Goal: Information Seeking & Learning: Check status

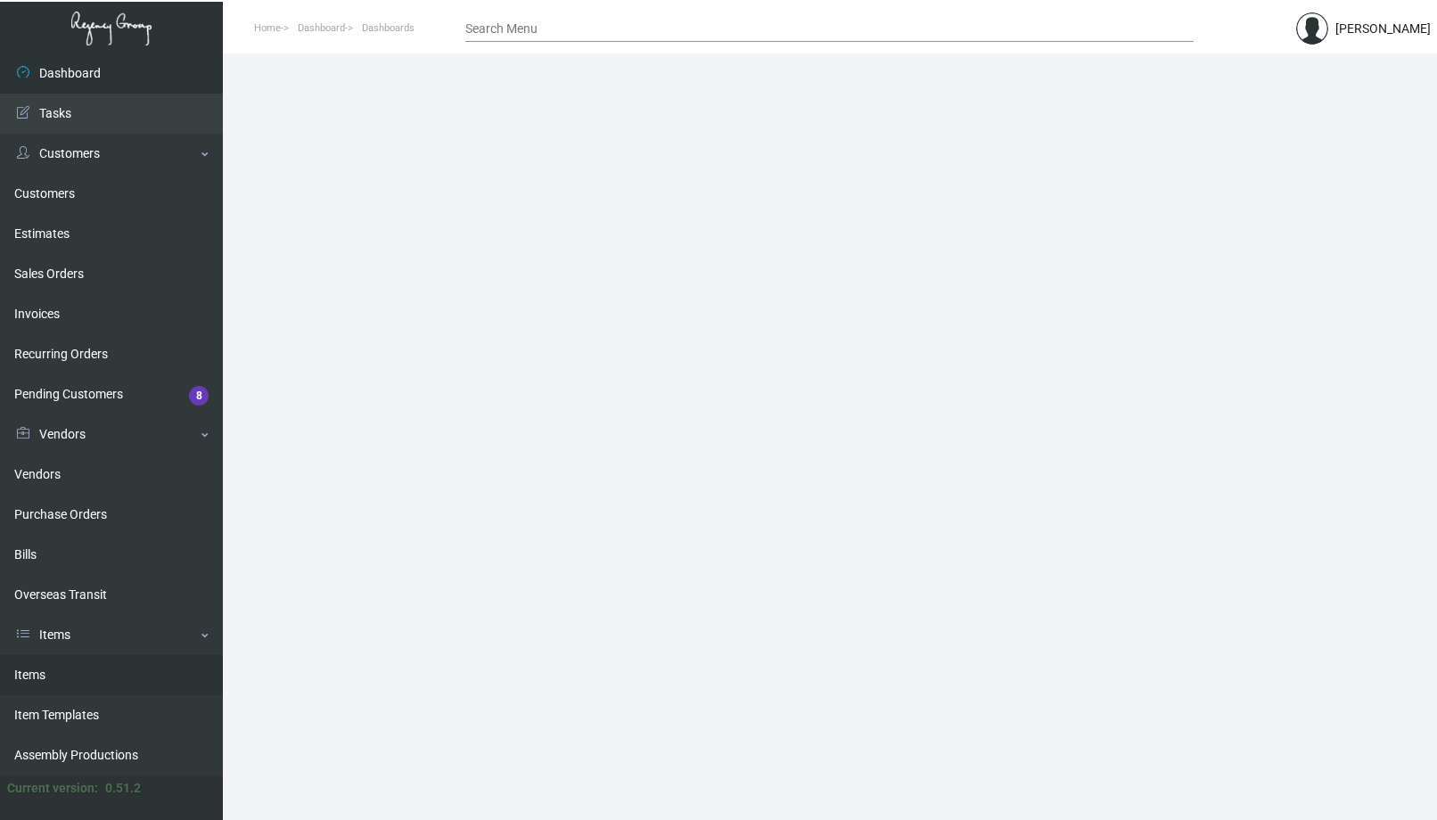
click at [100, 683] on link "Items" at bounding box center [111, 675] width 223 height 40
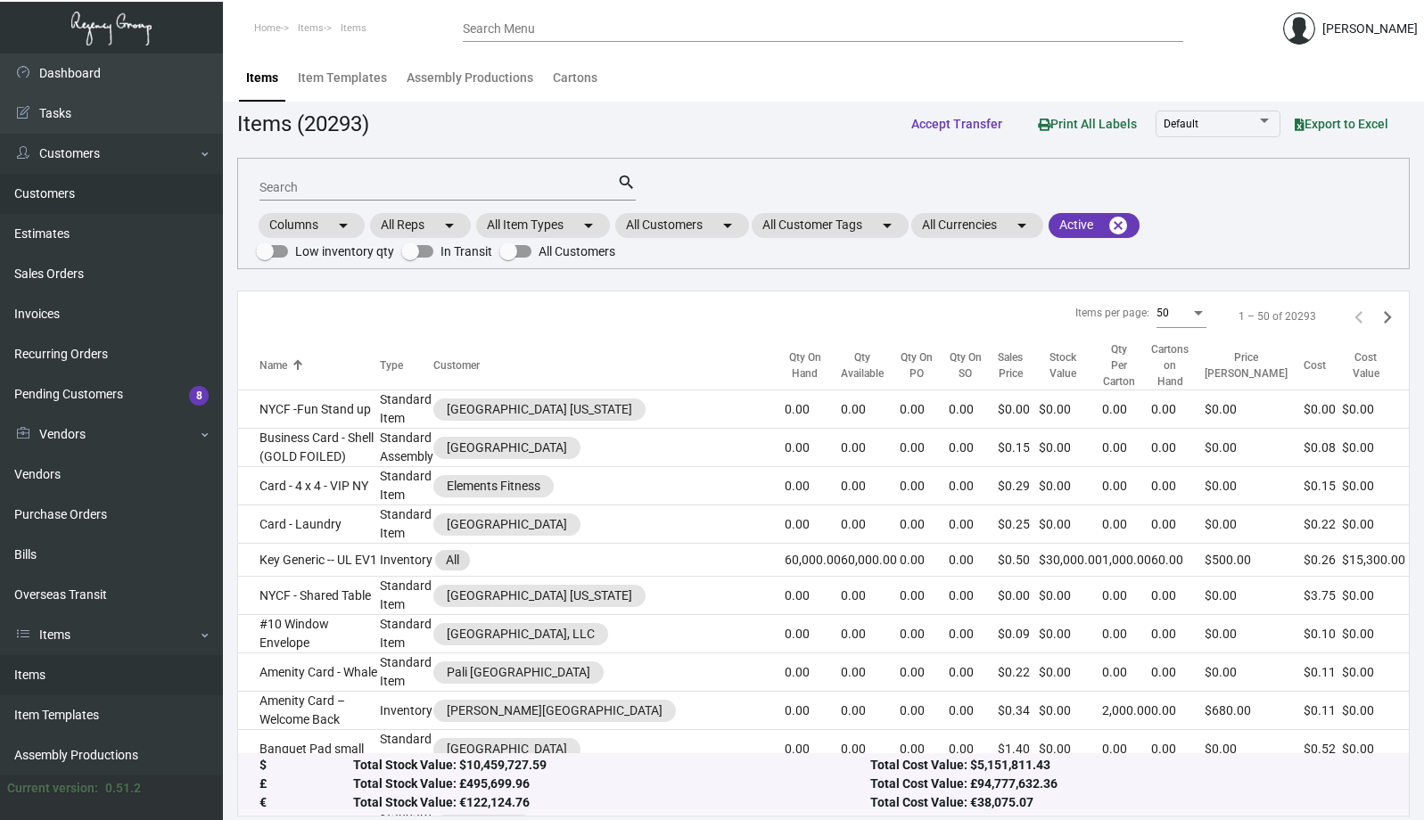
click at [67, 204] on link "Customers" at bounding box center [111, 194] width 223 height 40
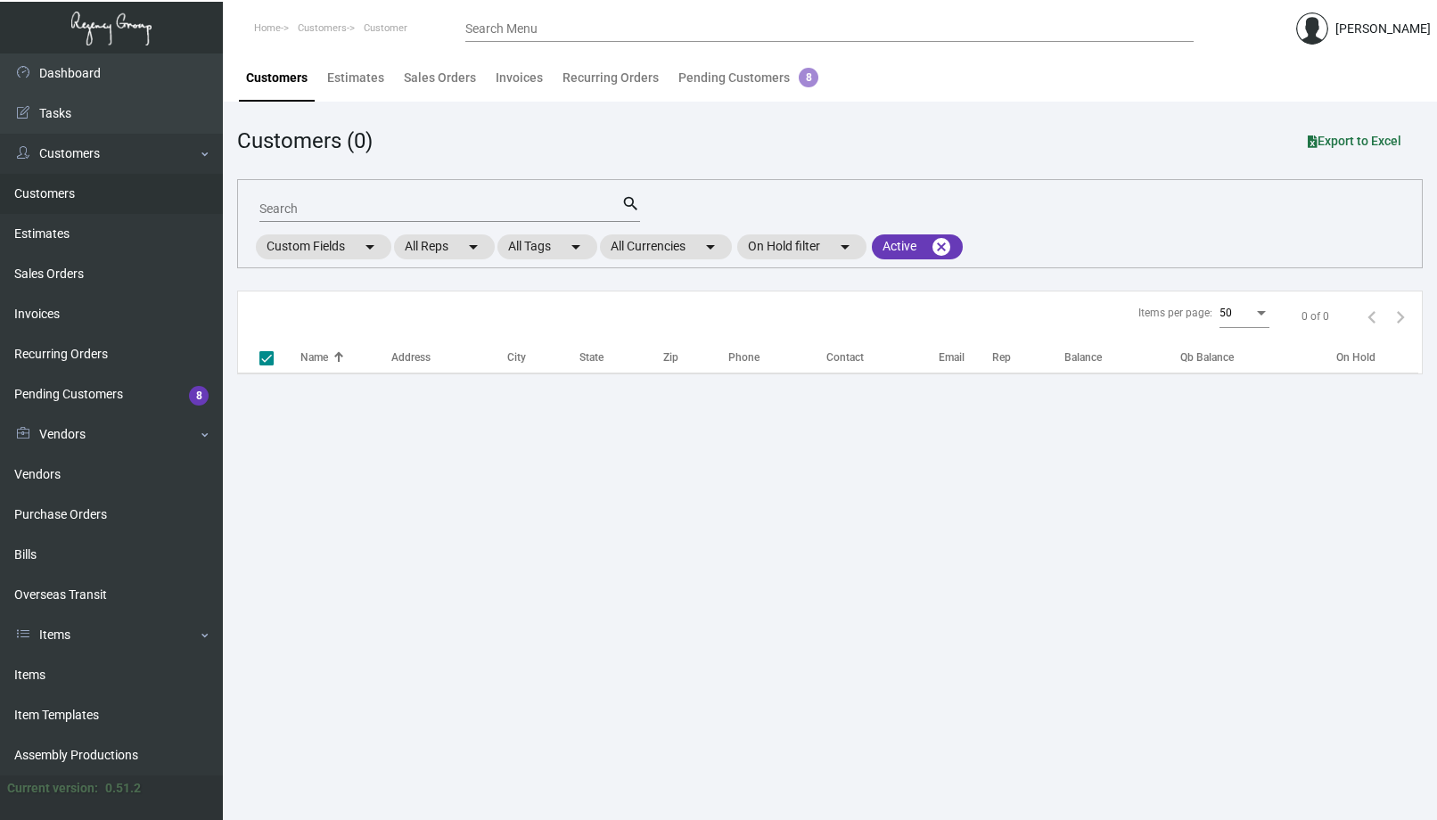
checkbox input "false"
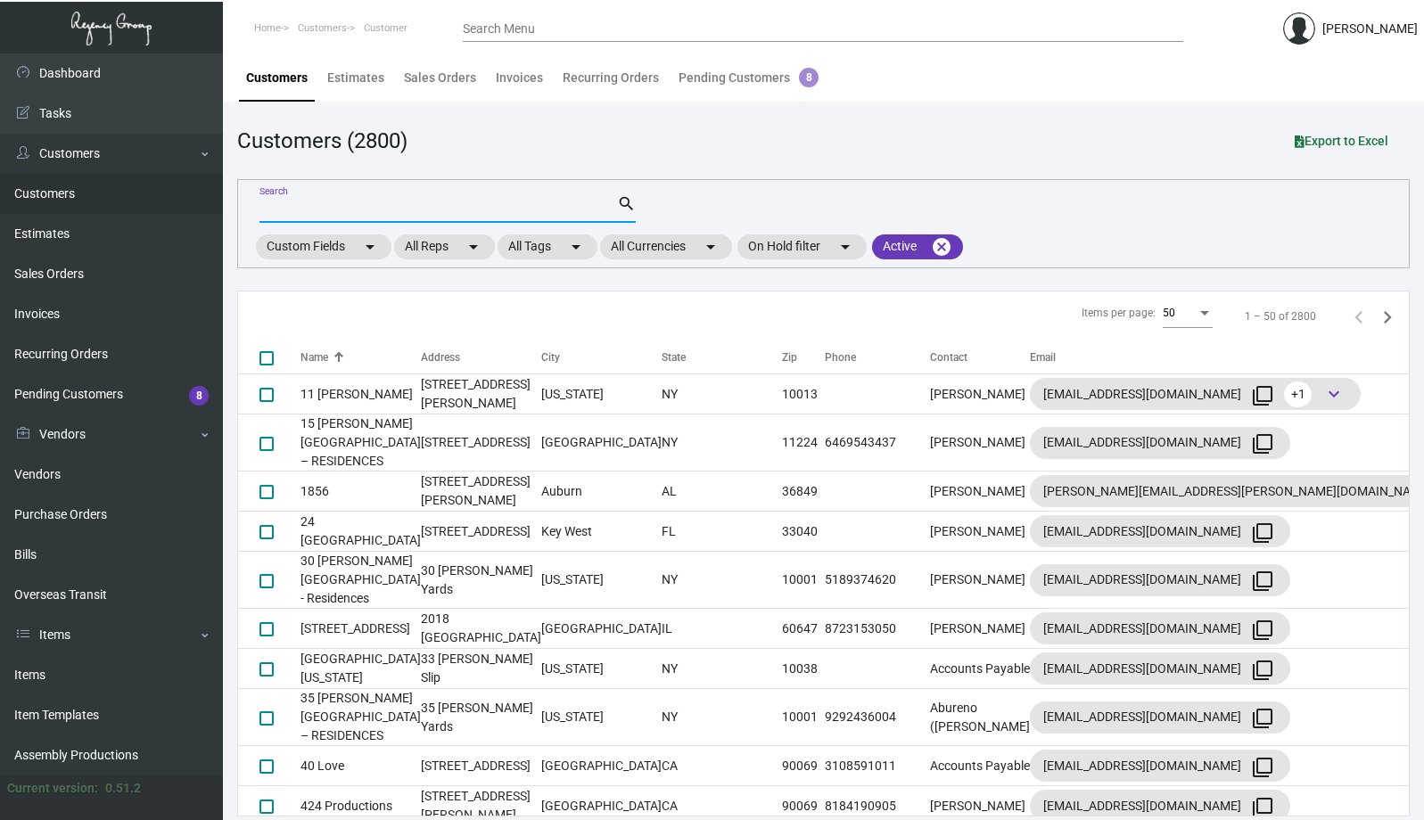
click at [490, 209] on input "Search" at bounding box center [437, 209] width 357 height 14
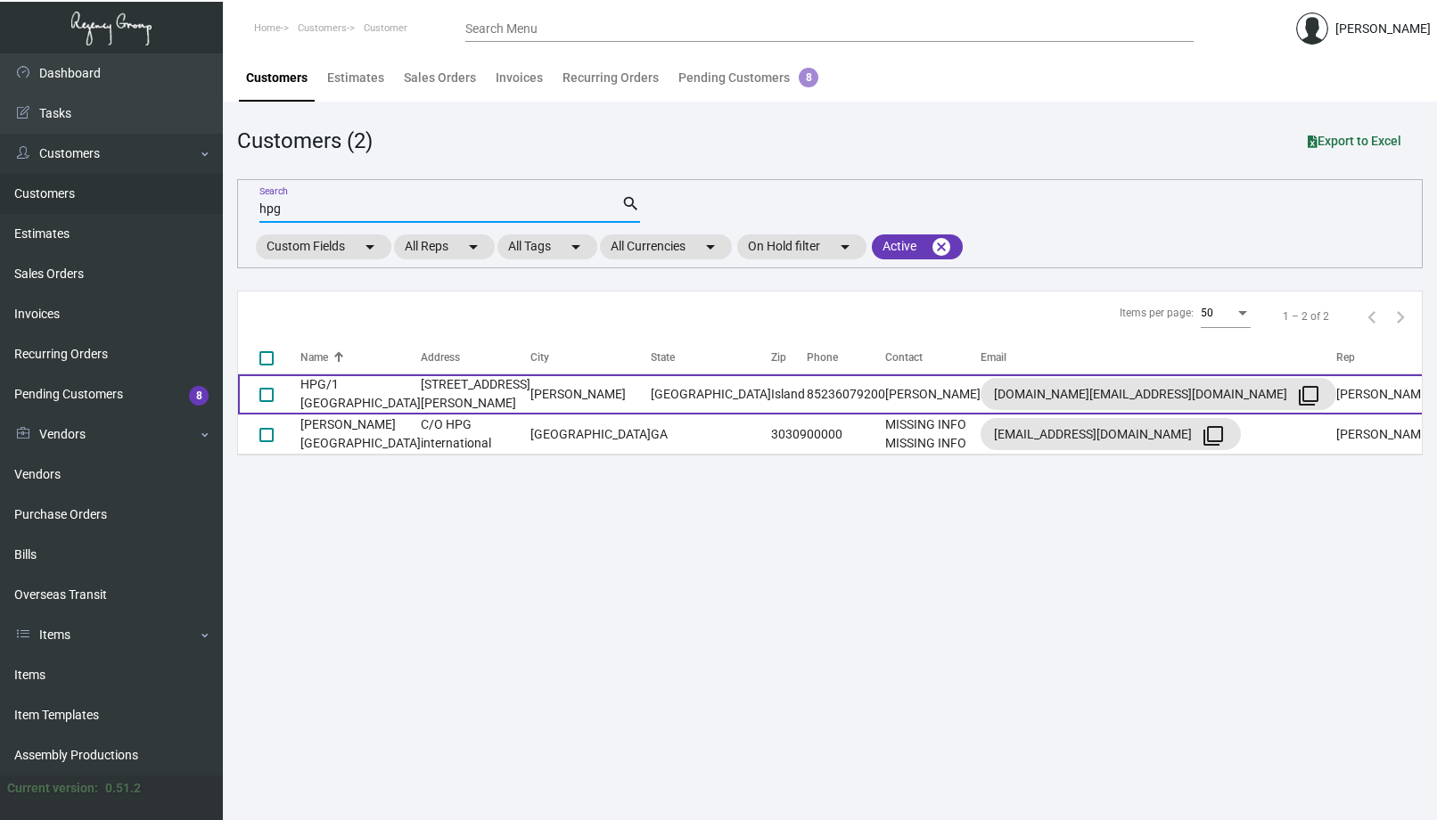
type input "hpg"
click at [390, 393] on td "HPG/1 [GEOGRAPHIC_DATA]" at bounding box center [360, 394] width 120 height 40
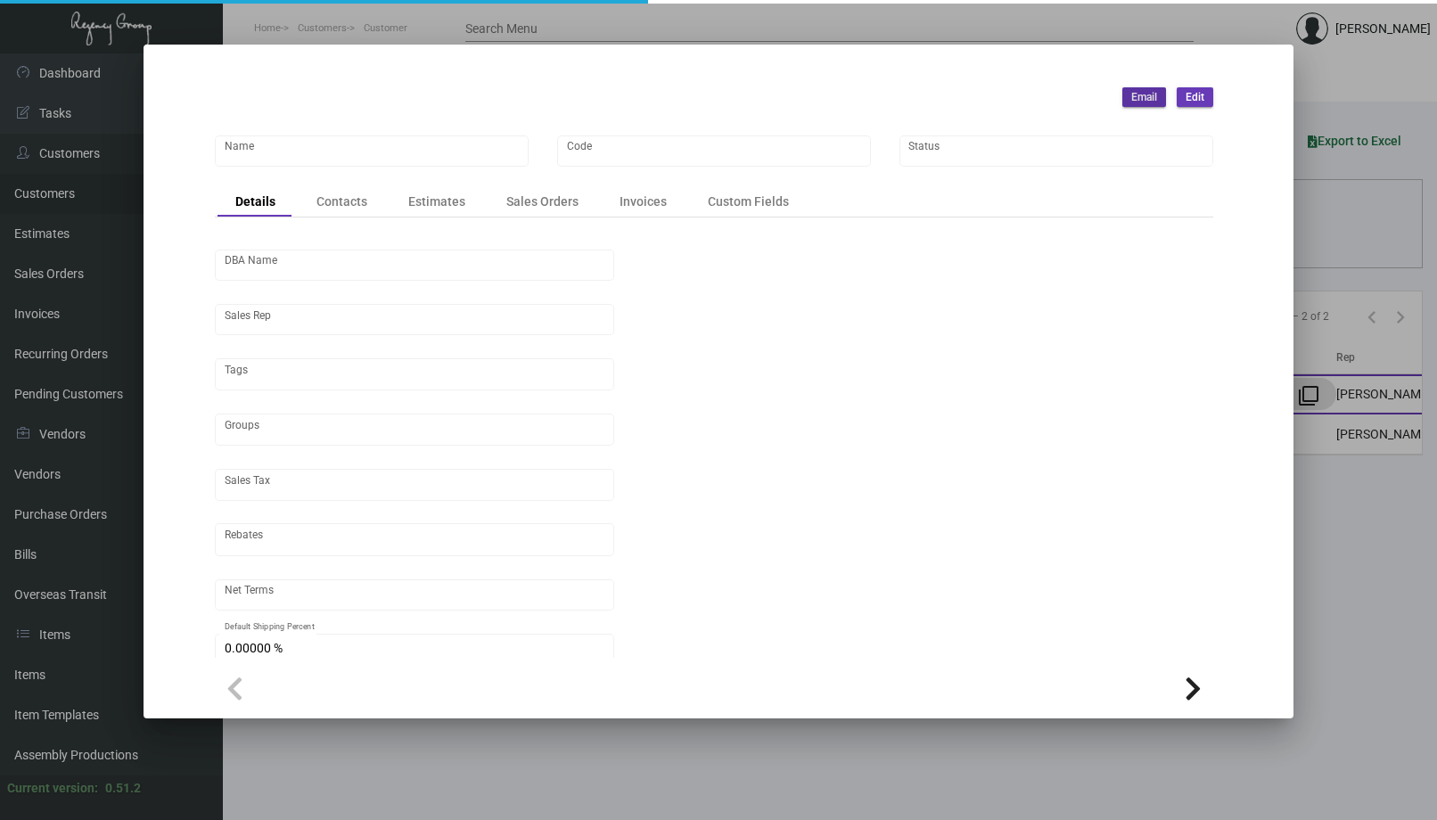
type input "HPG/1 [GEOGRAPHIC_DATA]"
type input "1htmel"
type input "ASSET1 WTH PTY Ltd"
type input "[PERSON_NAME]"
type input "Out of State"
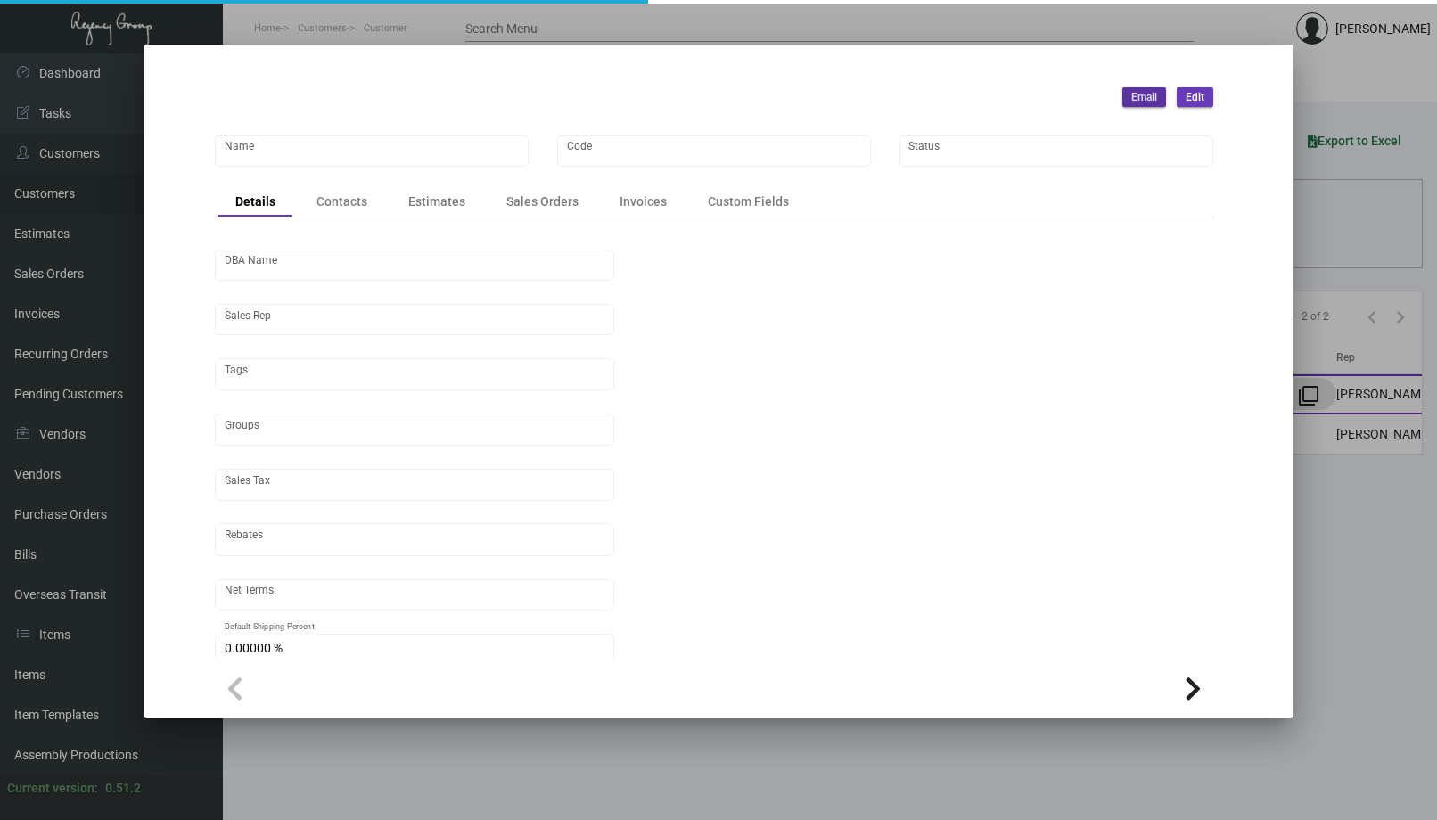
type input "COD"
type input "United States Dollar $"
type input "$ 0.00"
checkbox input "true"
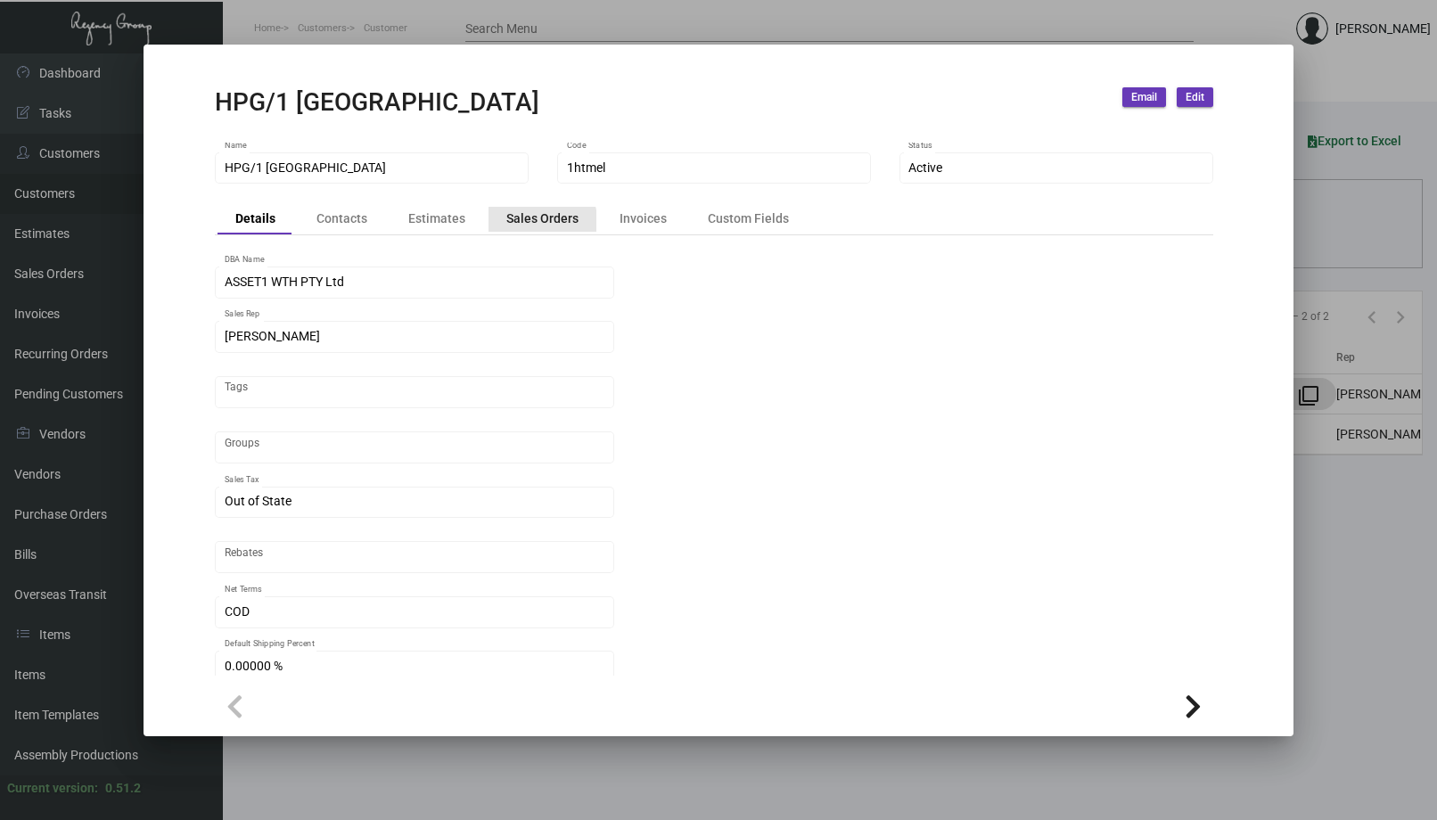
click at [518, 226] on div "Sales Orders" at bounding box center [542, 218] width 72 height 19
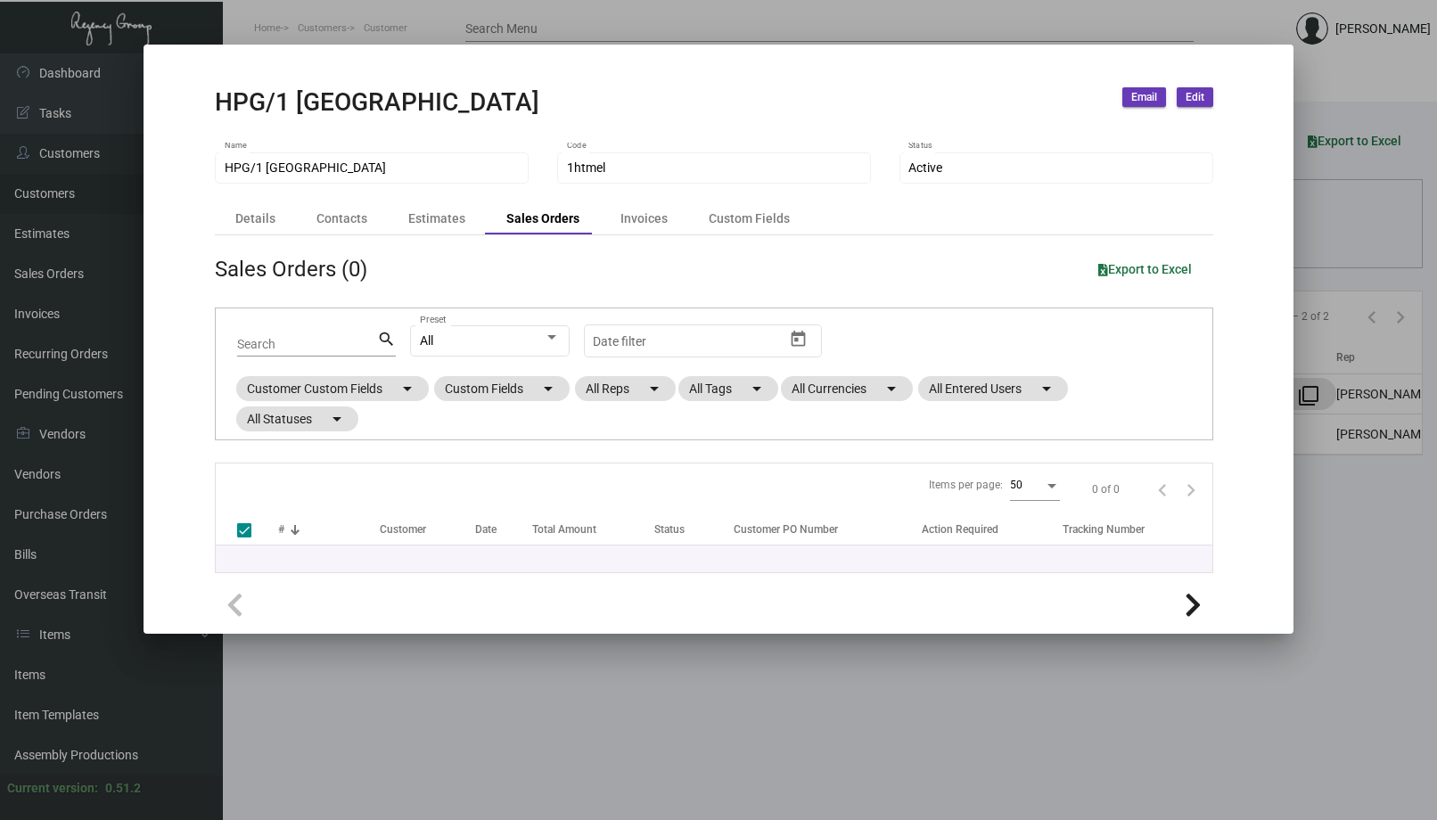
checkbox input "false"
